Goal: Navigation & Orientation: Understand site structure

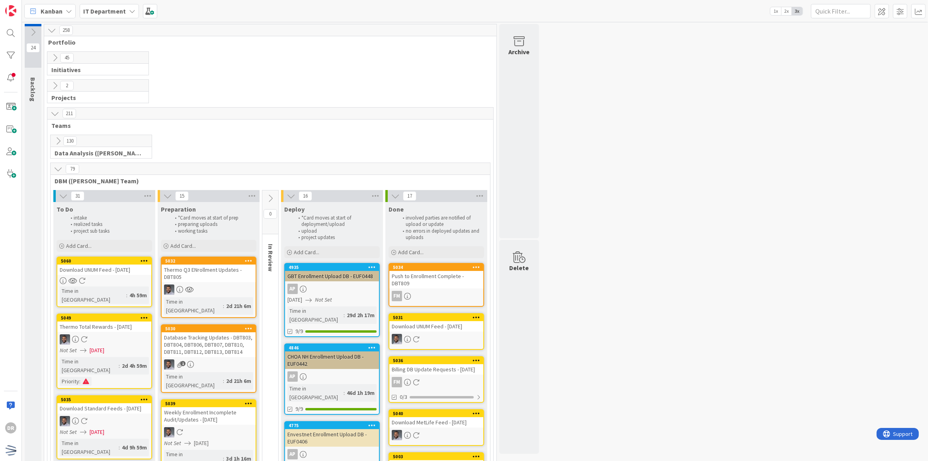
click at [57, 166] on icon at bounding box center [58, 168] width 9 height 9
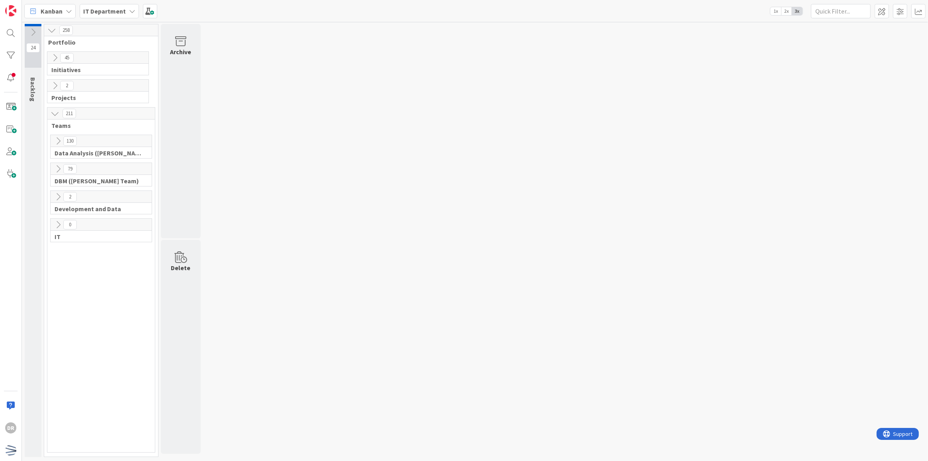
click at [55, 55] on icon at bounding box center [55, 57] width 9 height 9
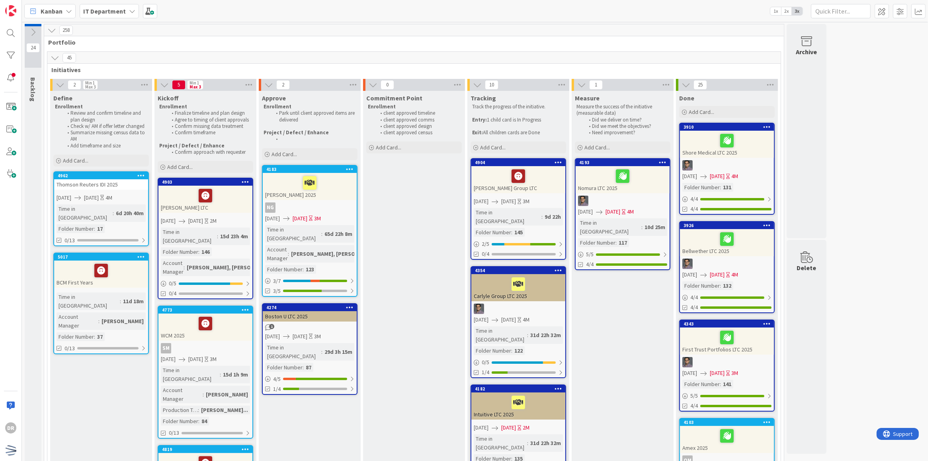
click at [53, 56] on icon at bounding box center [55, 57] width 9 height 9
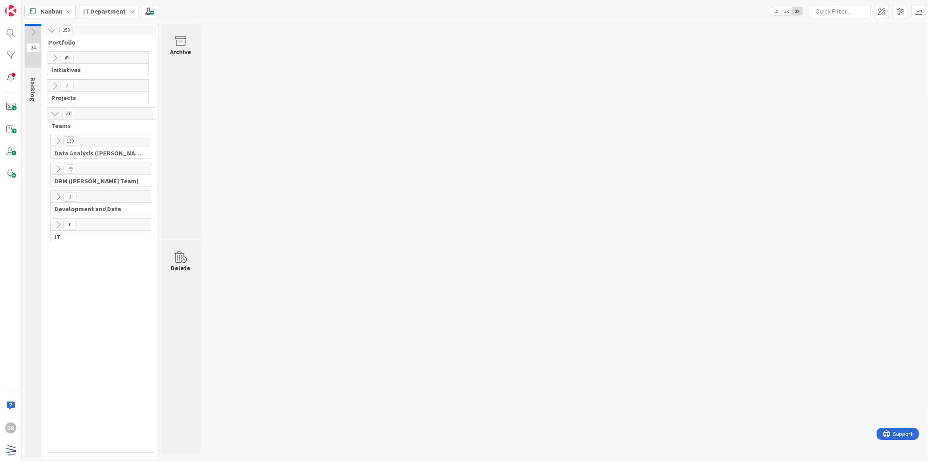
click at [56, 145] on icon at bounding box center [58, 141] width 9 height 9
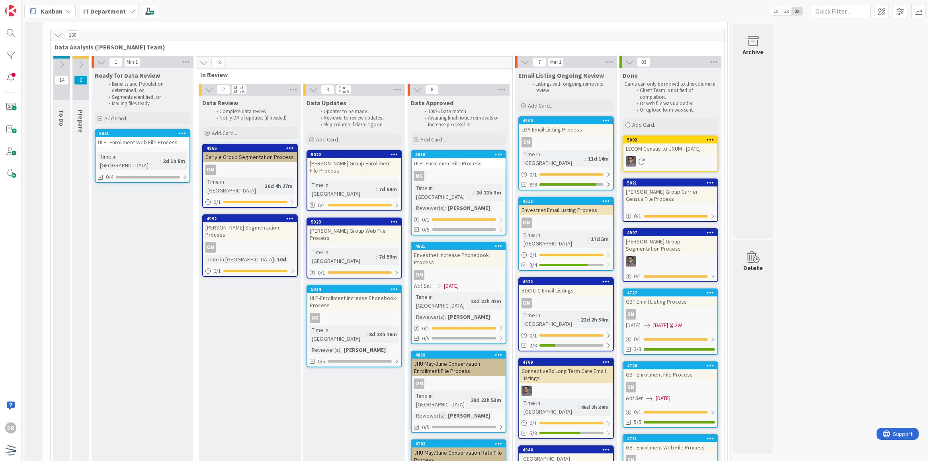
scroll to position [106, 0]
click at [62, 33] on icon at bounding box center [58, 34] width 9 height 9
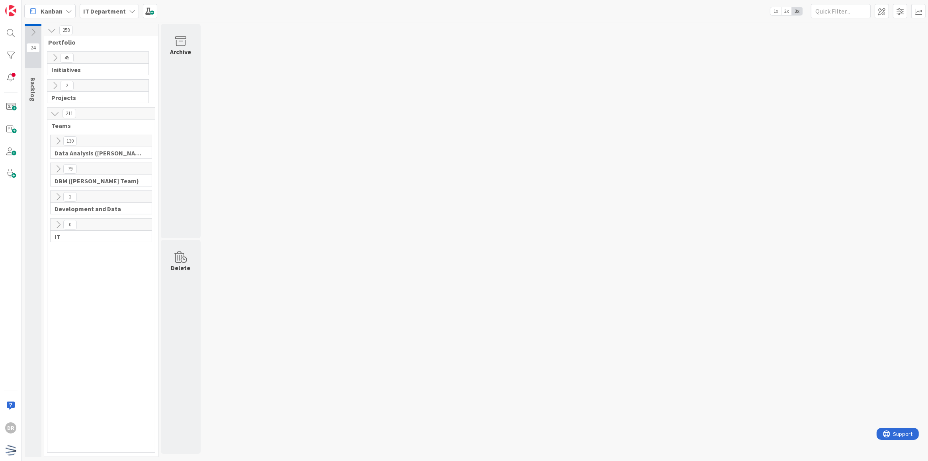
click at [62, 170] on icon at bounding box center [58, 168] width 9 height 9
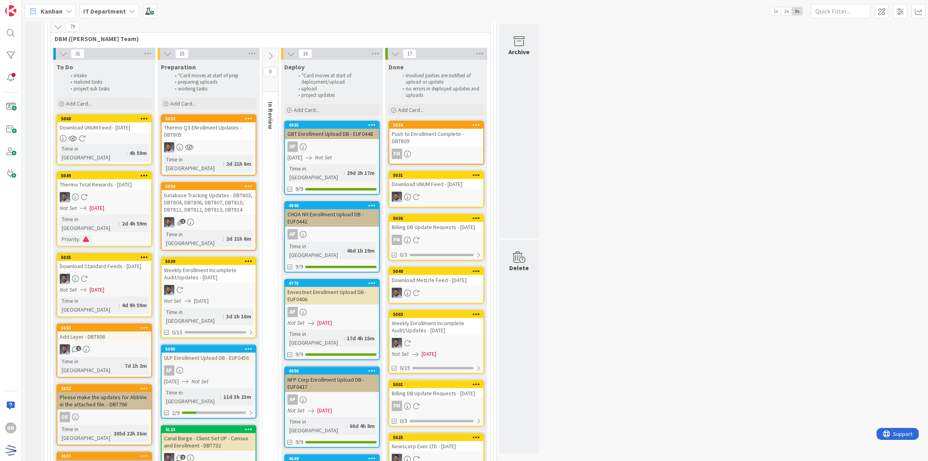
scroll to position [141, 0]
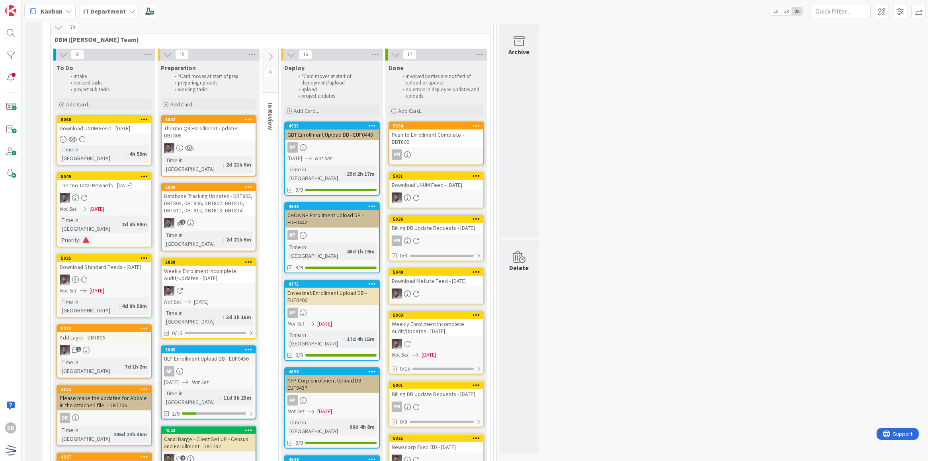
click at [59, 32] on button at bounding box center [58, 27] width 10 height 10
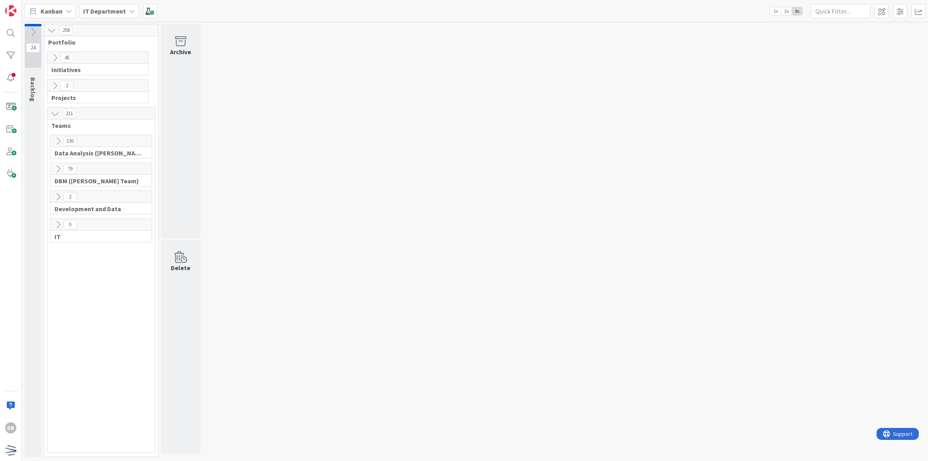
scroll to position [0, 0]
click at [63, 192] on icon at bounding box center [58, 196] width 9 height 9
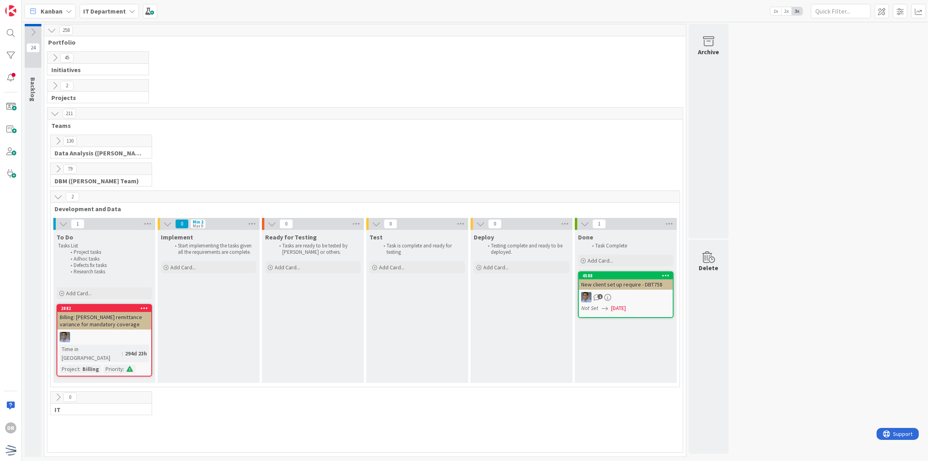
click at [57, 196] on icon at bounding box center [58, 196] width 9 height 9
